Goal: Navigation & Orientation: Understand site structure

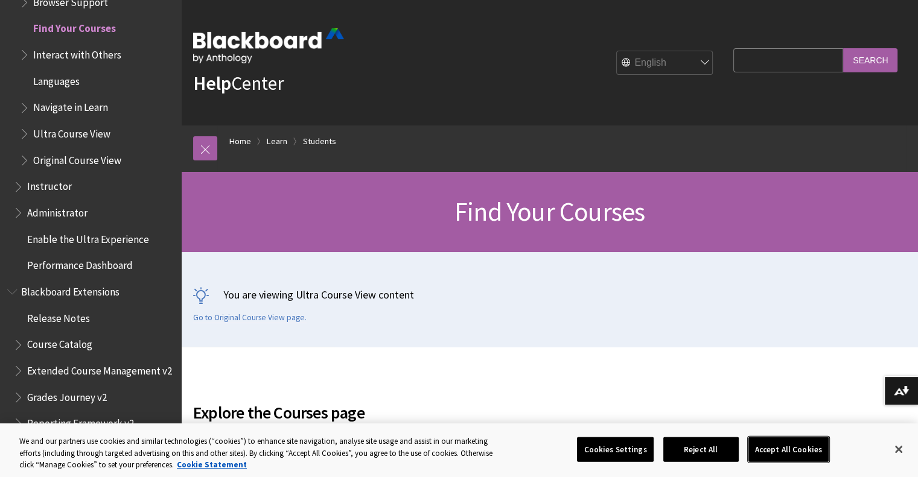
click at [783, 451] on button "Accept All Cookies" at bounding box center [788, 449] width 80 height 25
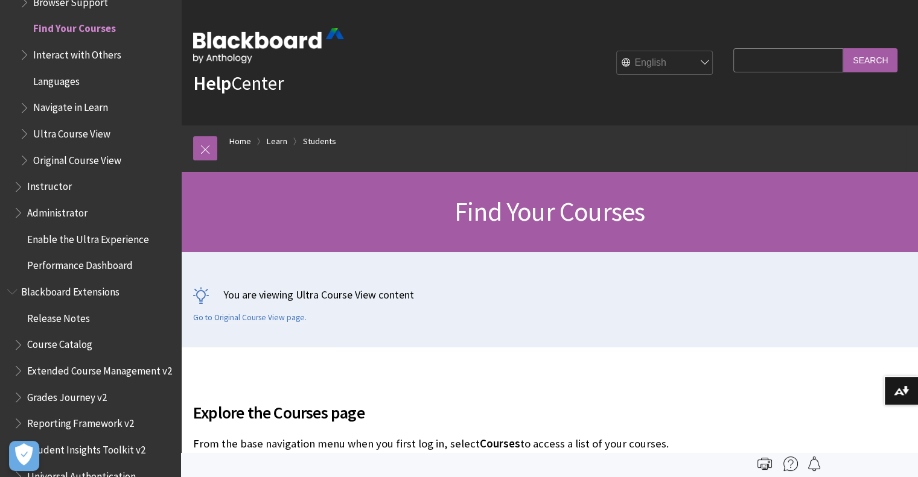
click at [121, 69] on ul "Common Questions Stay in the Loop About You Browser Support Find Your Courses I…" at bounding box center [93, 42] width 160 height 258
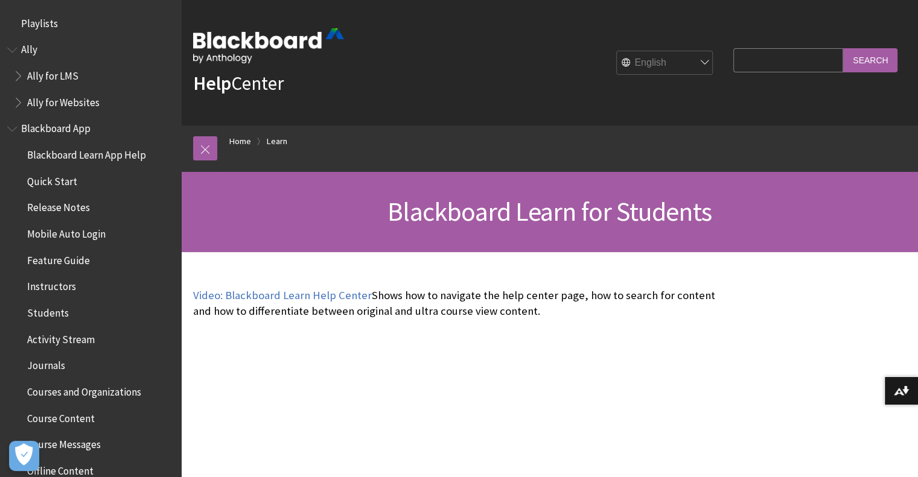
scroll to position [1162, 0]
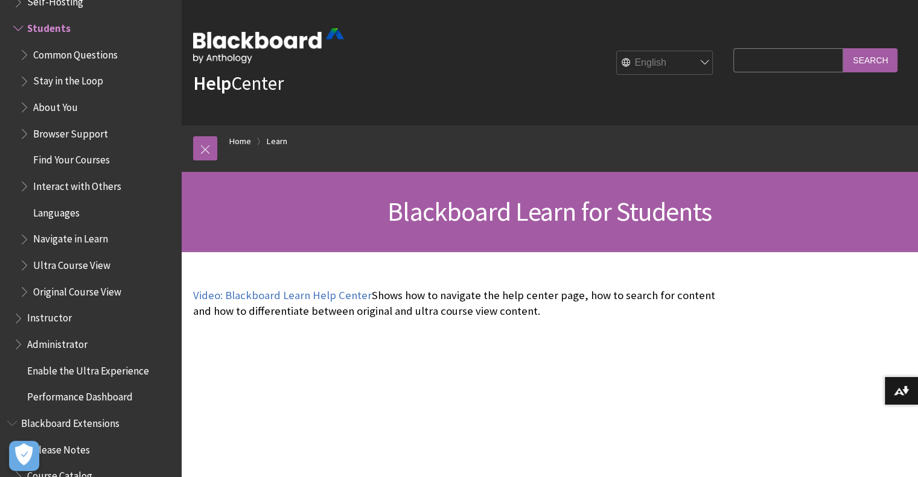
click at [65, 180] on span "Interact with Others" at bounding box center [77, 184] width 88 height 16
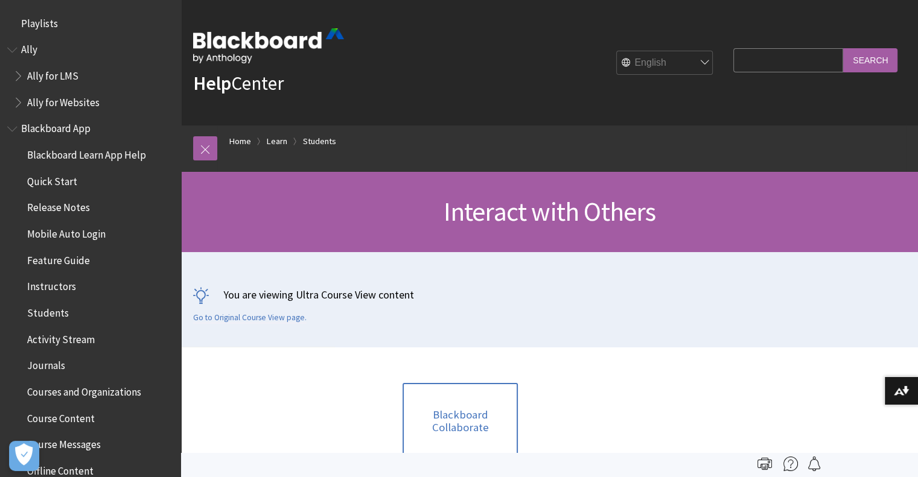
scroll to position [1320, 0]
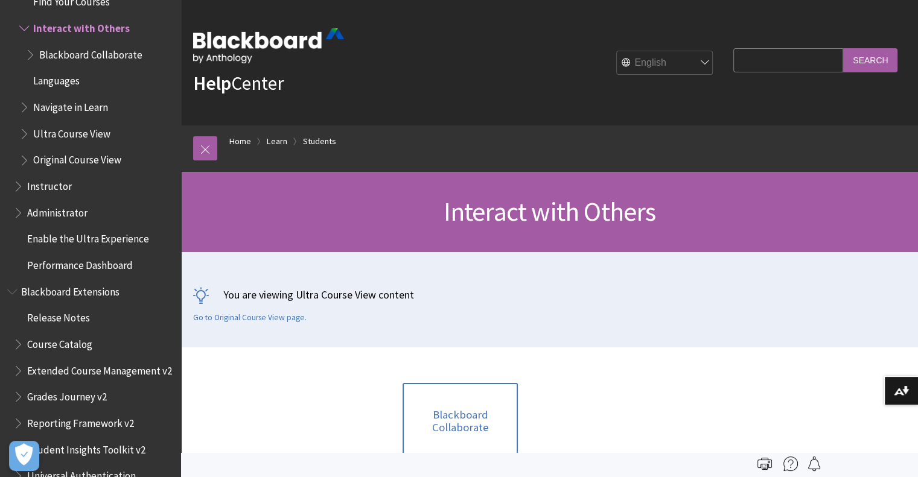
click at [70, 213] on span "Administrator" at bounding box center [57, 211] width 60 height 16
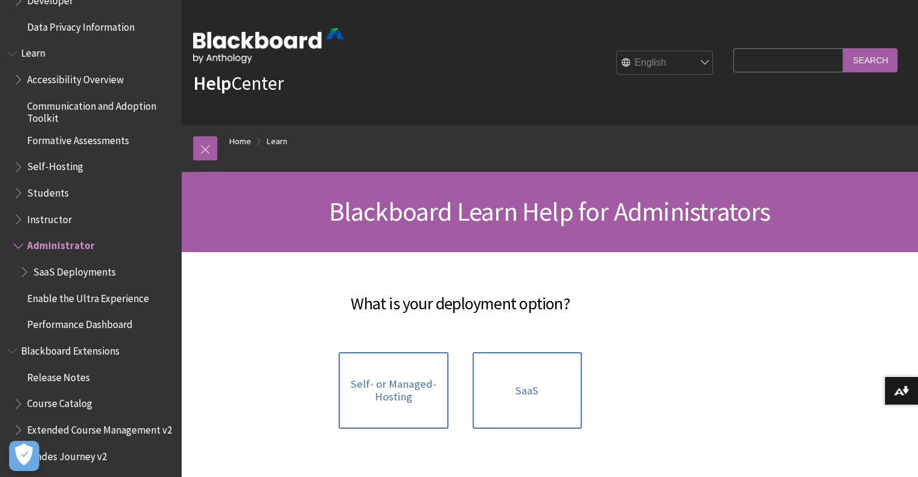
scroll to position [941, 0]
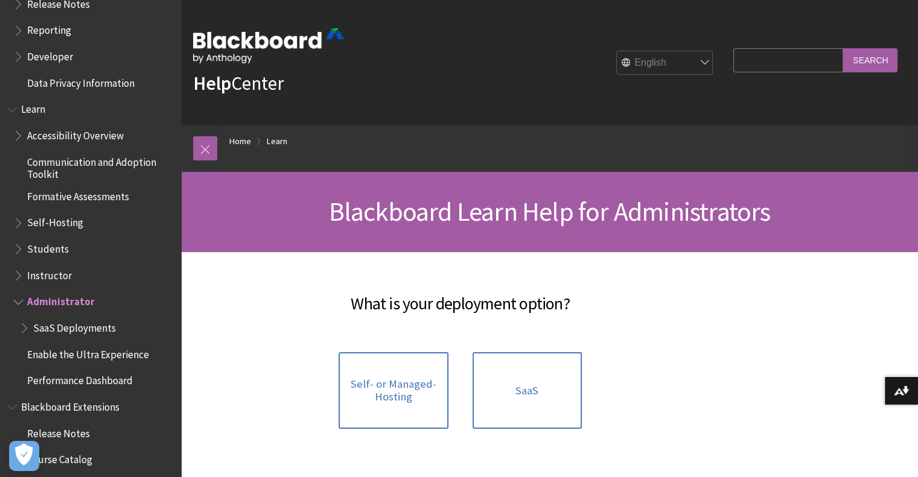
click at [34, 246] on span "Students" at bounding box center [48, 247] width 42 height 16
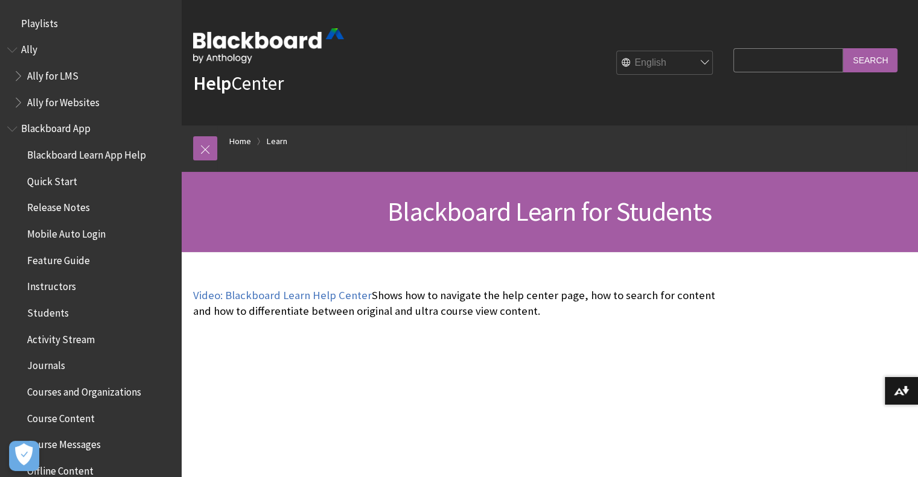
scroll to position [1162, 0]
